Goal: Information Seeking & Learning: Learn about a topic

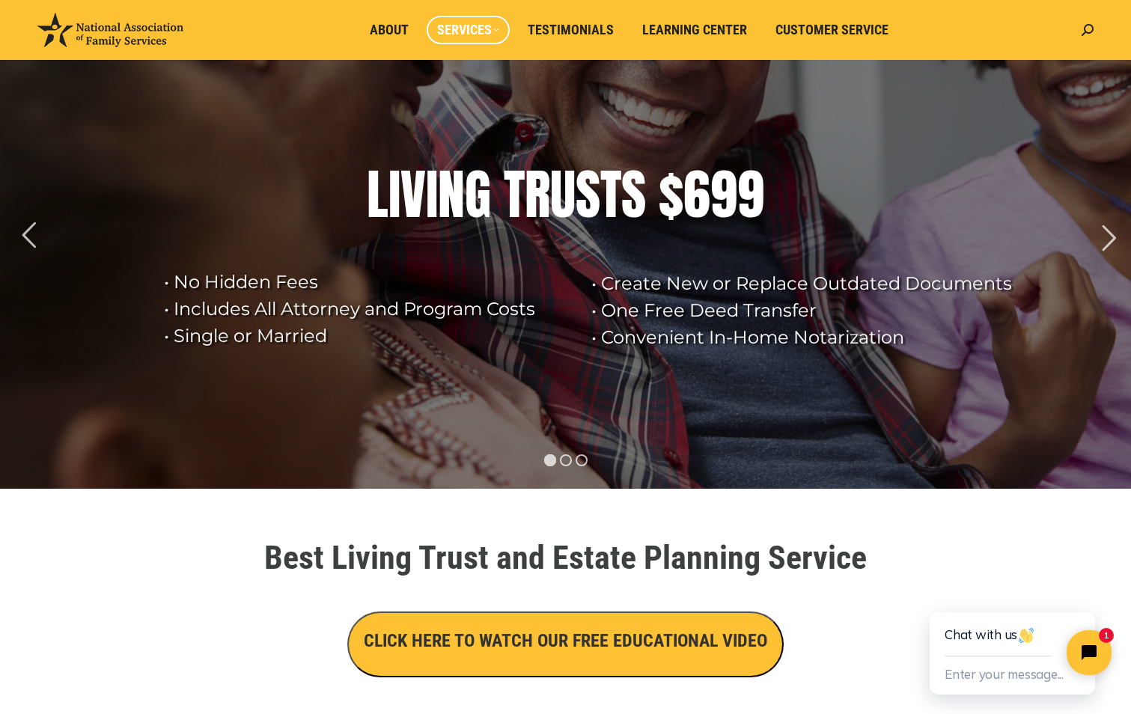
scroll to position [75, 0]
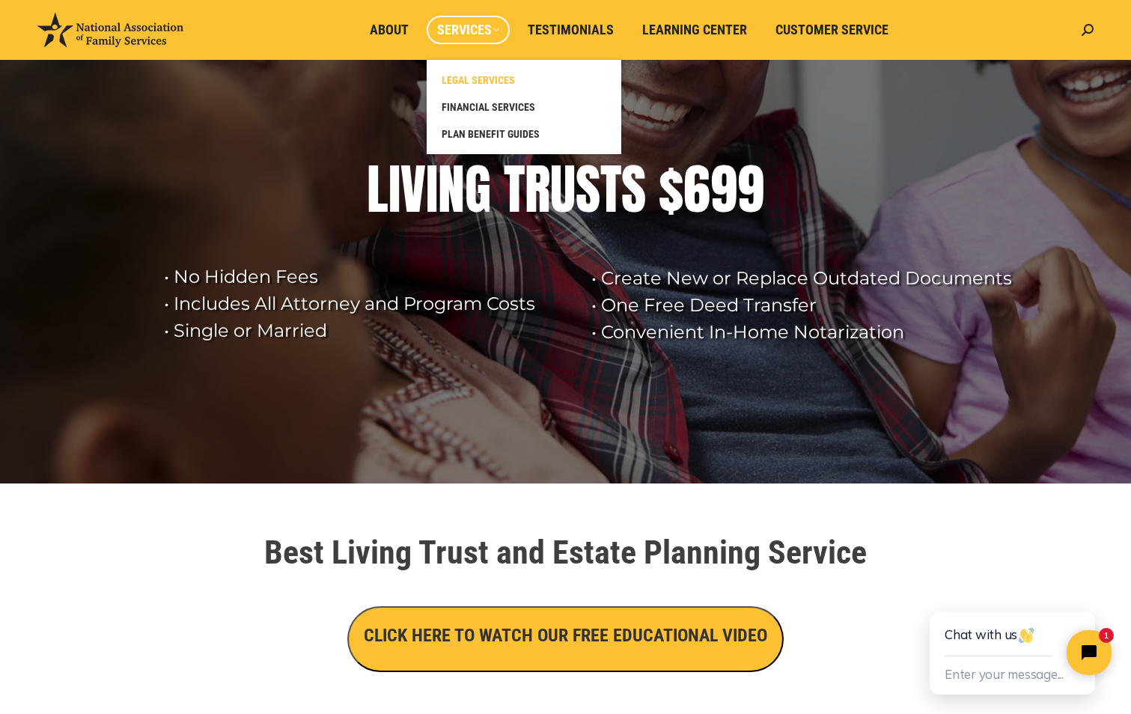
click at [488, 76] on span "LEGAL SERVICES" at bounding box center [478, 79] width 73 height 13
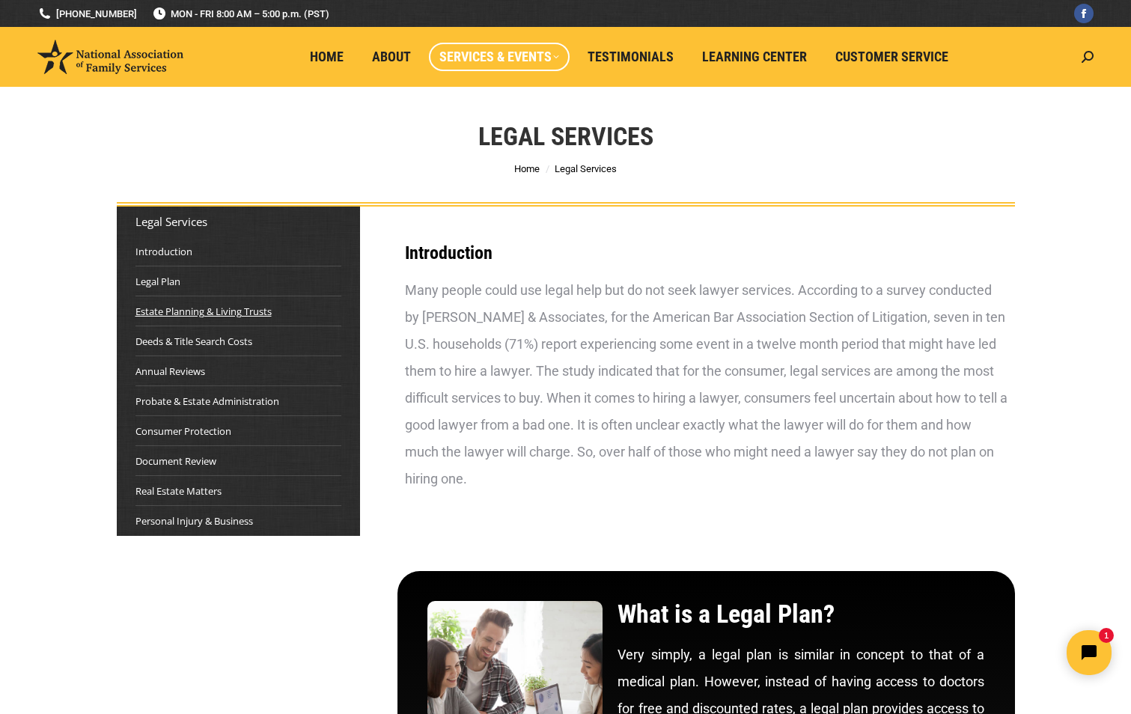
click at [238, 311] on link "Estate Planning & Living Trusts" at bounding box center [204, 311] width 136 height 15
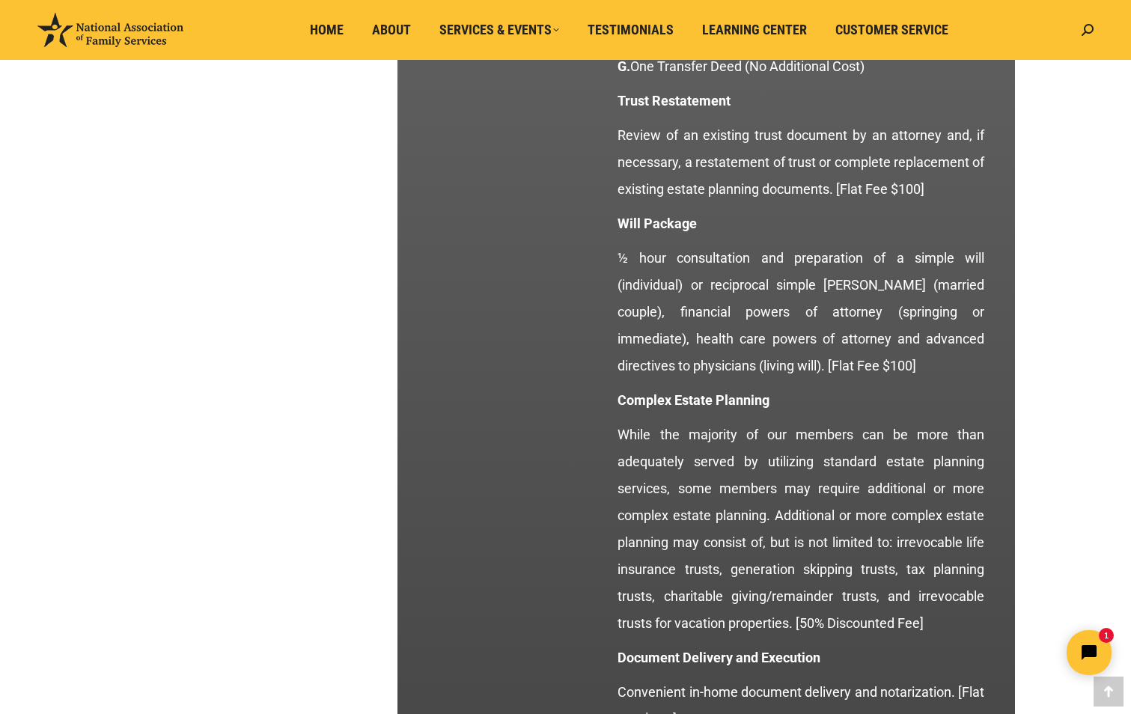
scroll to position [1913, 0]
